Goal: Task Accomplishment & Management: Manage account settings

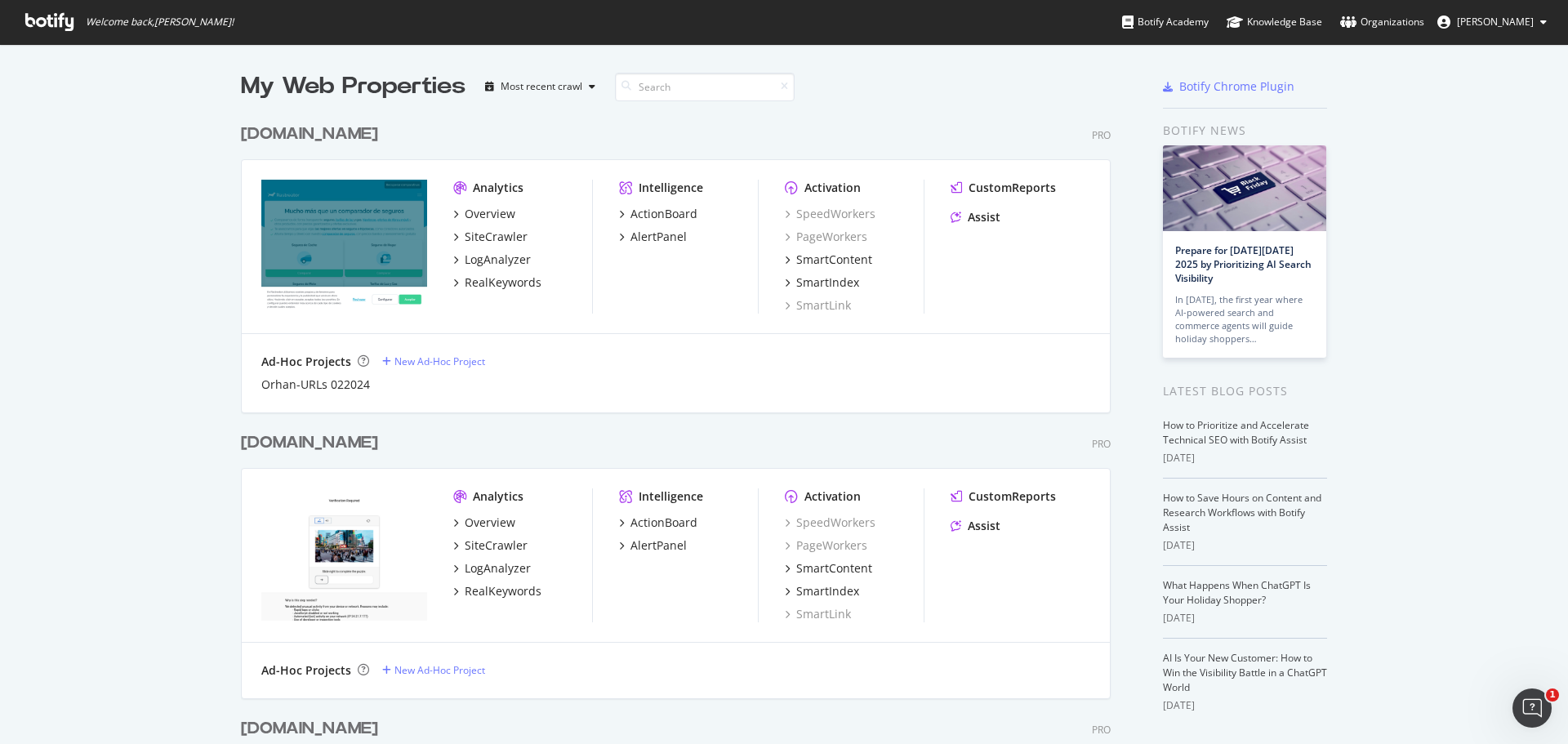
click at [1493, 15] on span "[PERSON_NAME]" at bounding box center [1495, 22] width 77 height 14
click at [1497, 55] on link "Edit Profile" at bounding box center [1481, 57] width 156 height 24
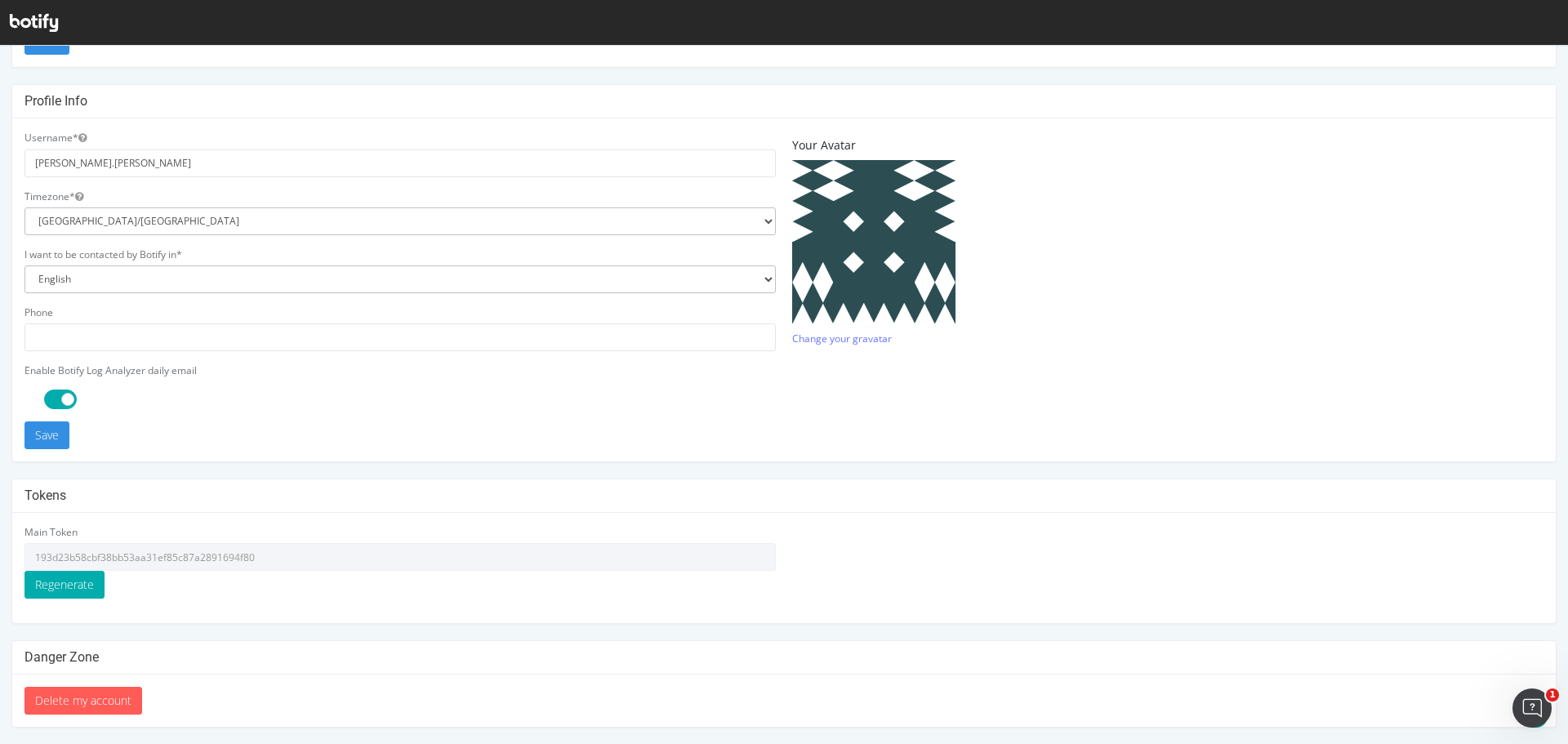
scroll to position [3, 0]
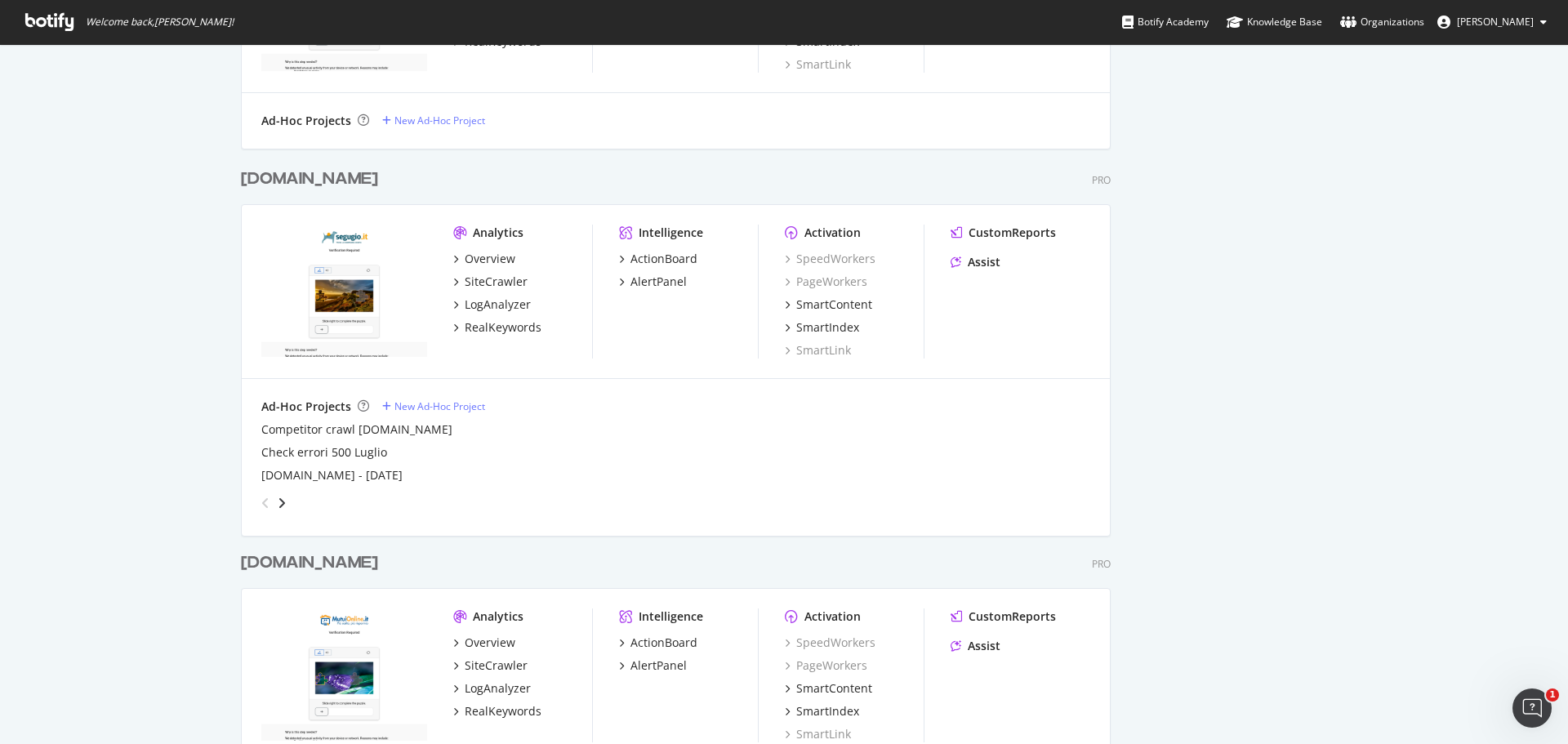
scroll to position [817, 0]
